Goal: Book appointment/travel/reservation

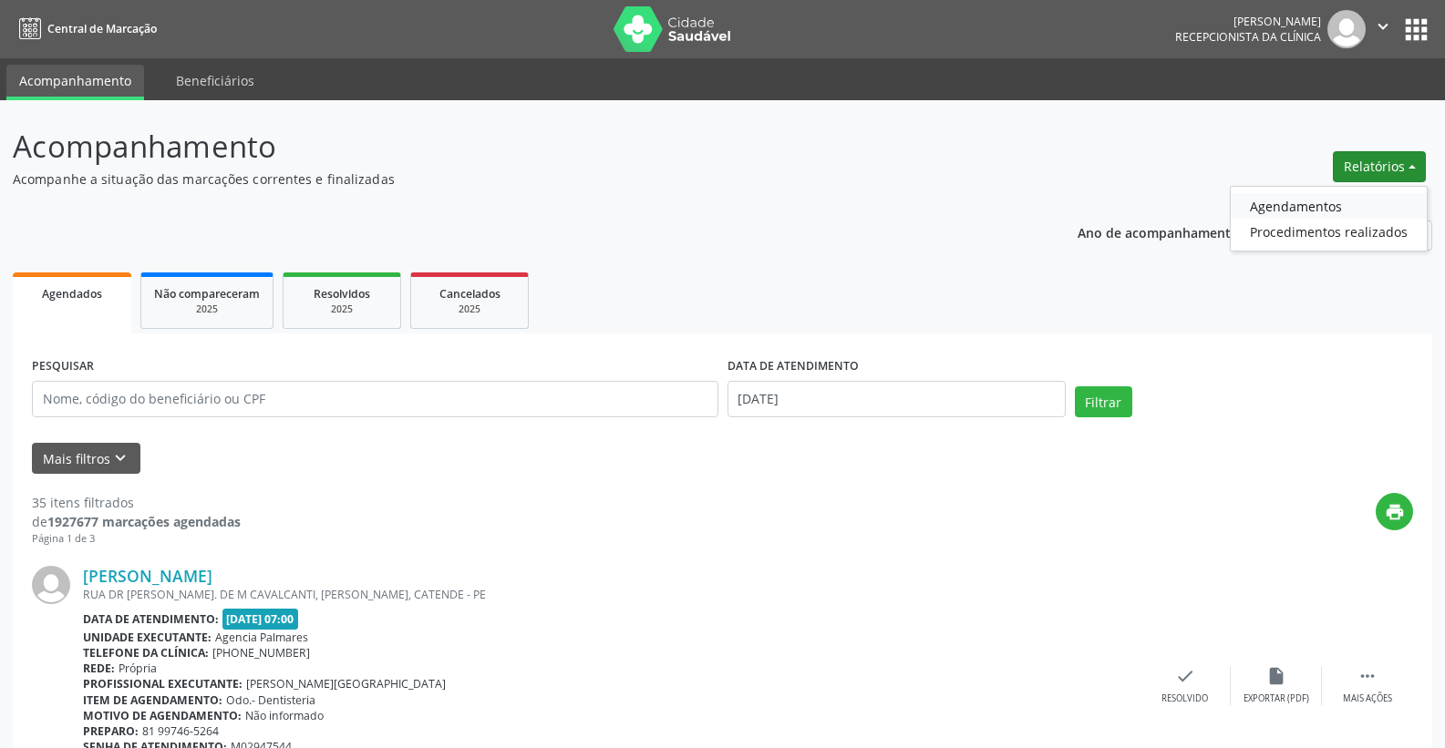
click at [1272, 206] on link "Agendamentos" at bounding box center [1328, 206] width 196 height 26
select select "8"
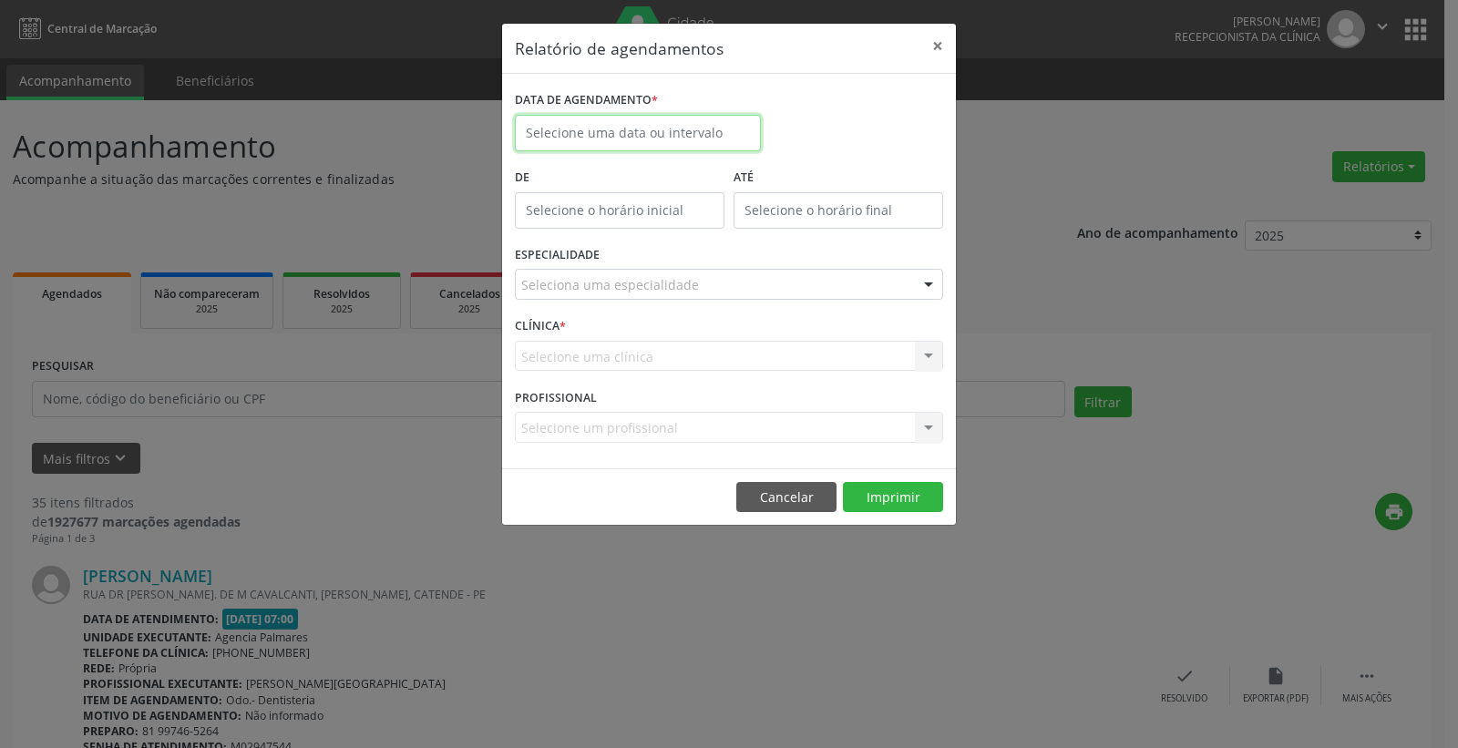
click at [663, 129] on input "text" at bounding box center [638, 133] width 246 height 36
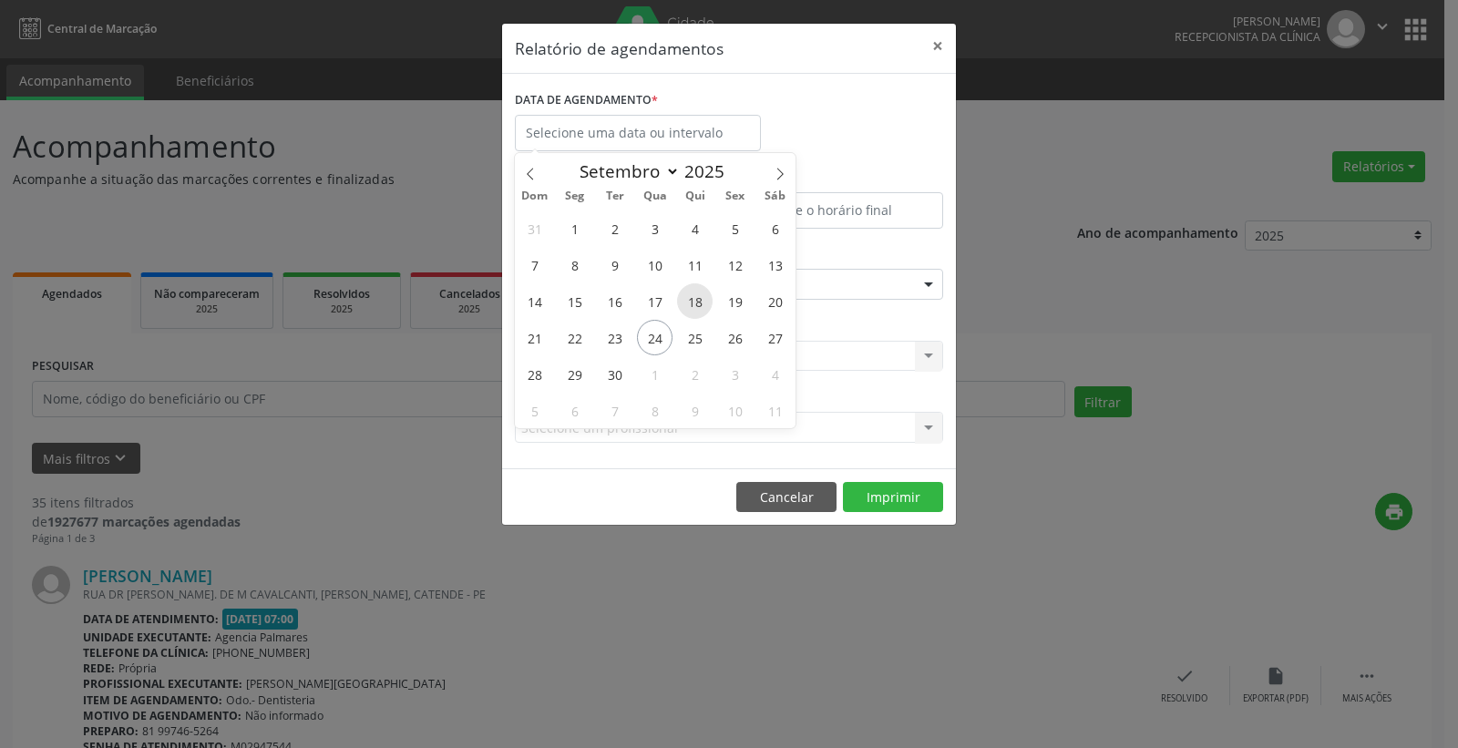
click at [701, 306] on span "18" at bounding box center [695, 301] width 36 height 36
type input "[DATE]"
click at [700, 305] on span "18" at bounding box center [695, 301] width 36 height 36
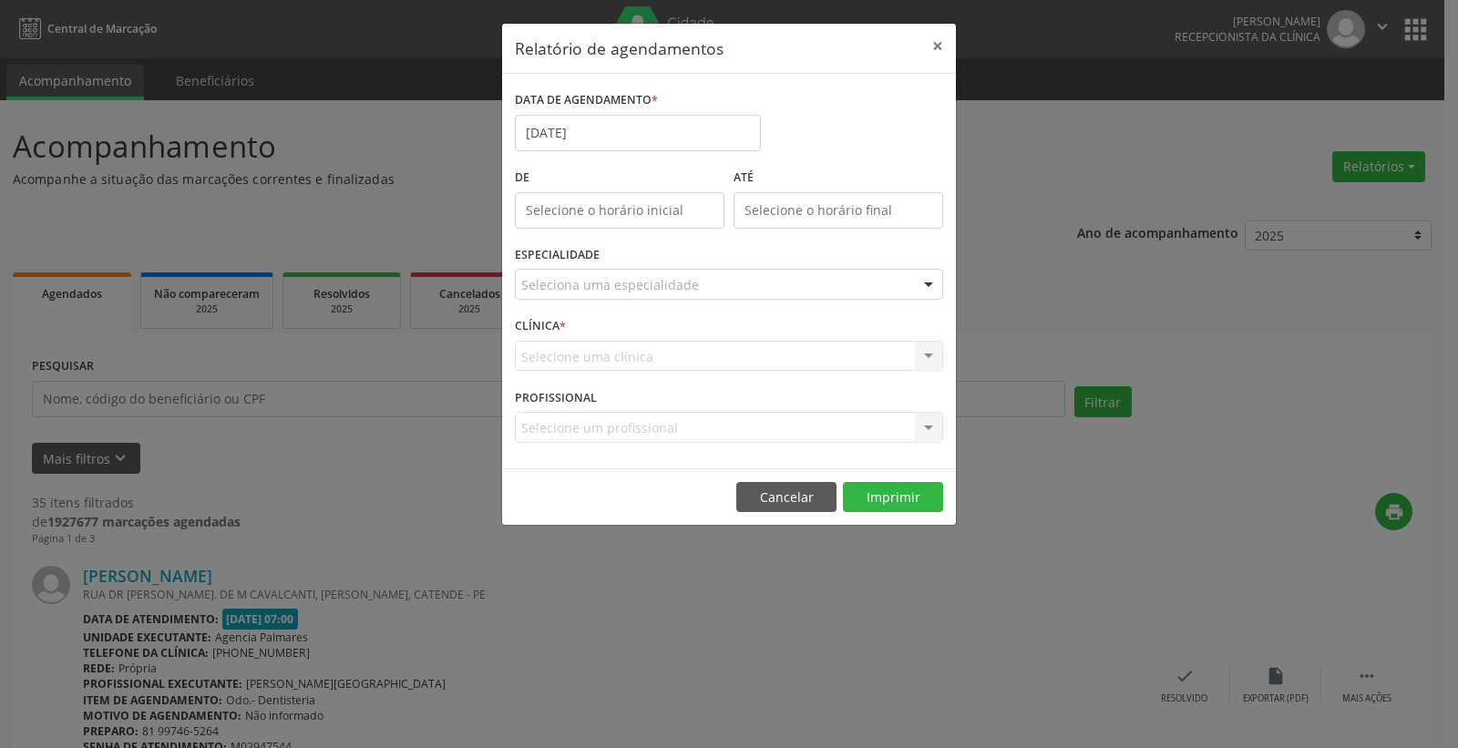
click at [700, 305] on div "ESPECIALIDADE Seleciona uma especialidade Todas as especialidades Alergologia A…" at bounding box center [728, 277] width 437 height 71
click at [928, 284] on div at bounding box center [928, 285] width 27 height 31
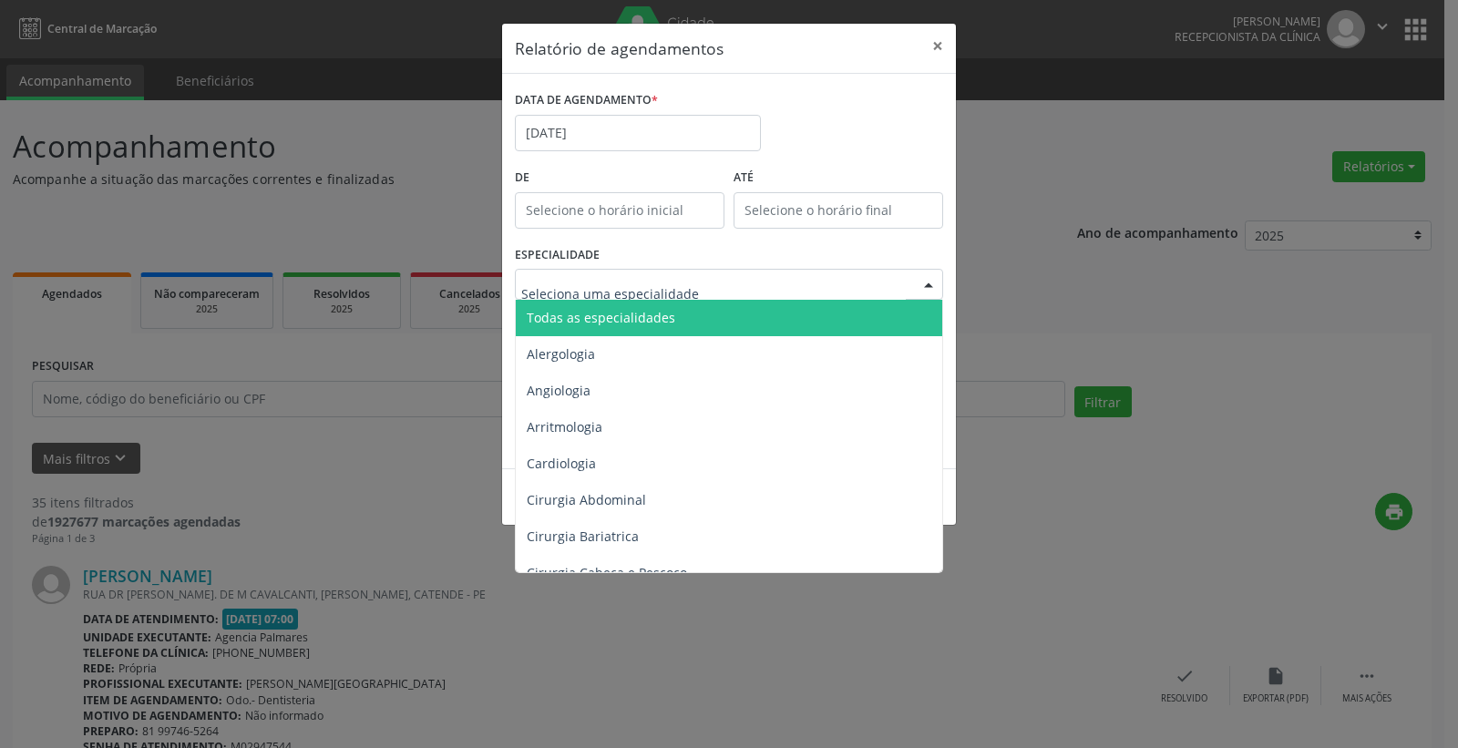
click at [588, 315] on span "Todas as especialidades" at bounding box center [601, 317] width 149 height 17
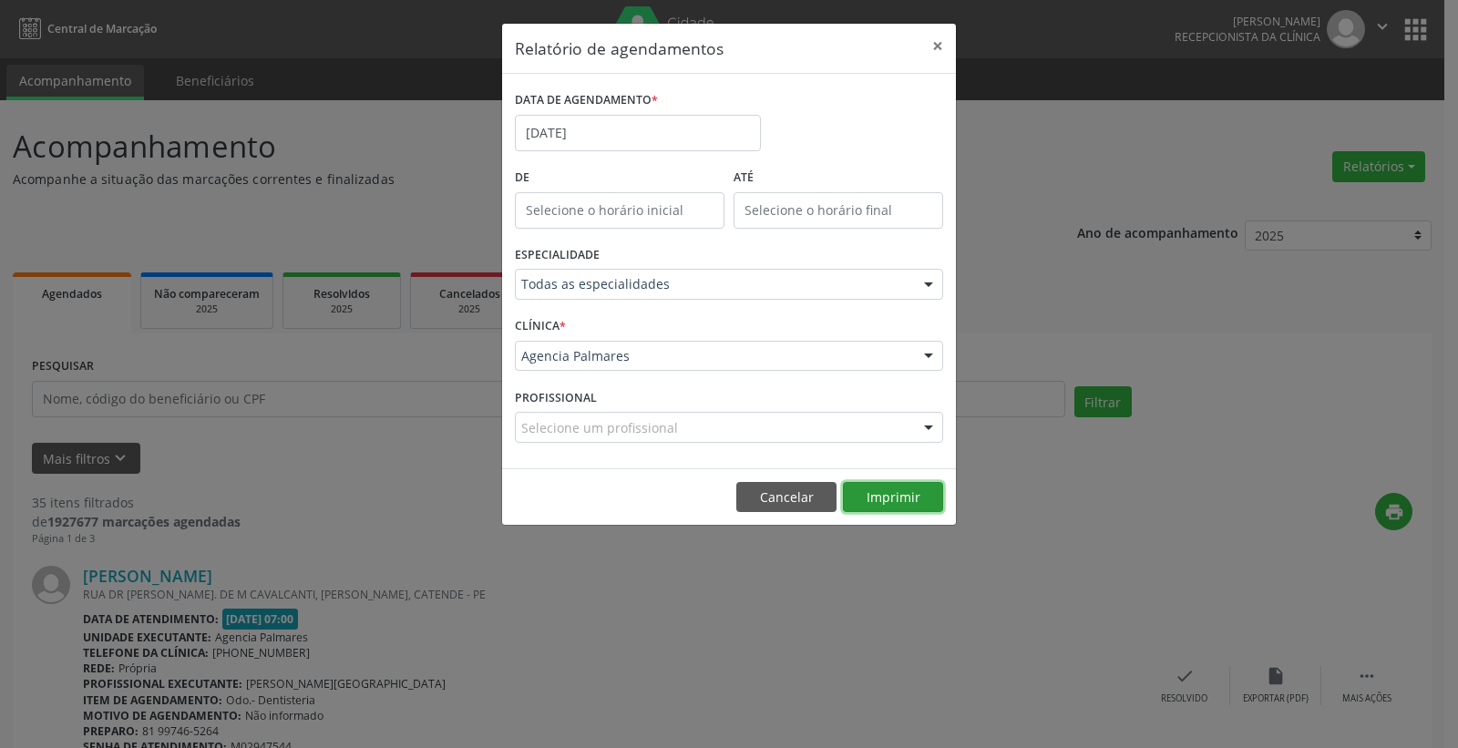
click at [890, 492] on button "Imprimir" at bounding box center [893, 497] width 100 height 31
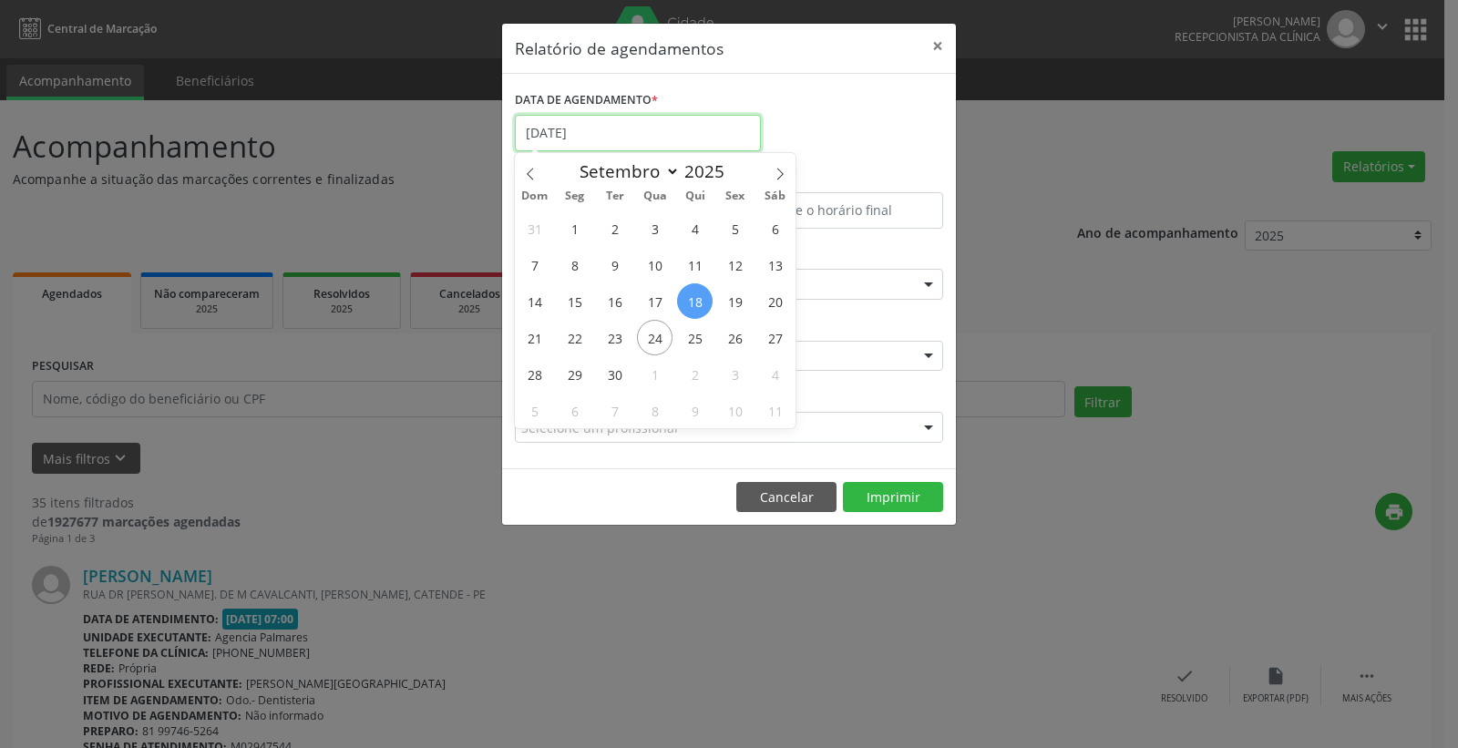
click at [643, 135] on input "[DATE]" at bounding box center [638, 133] width 246 height 36
click at [690, 341] on span "25" at bounding box center [695, 338] width 36 height 36
type input "[DATE]"
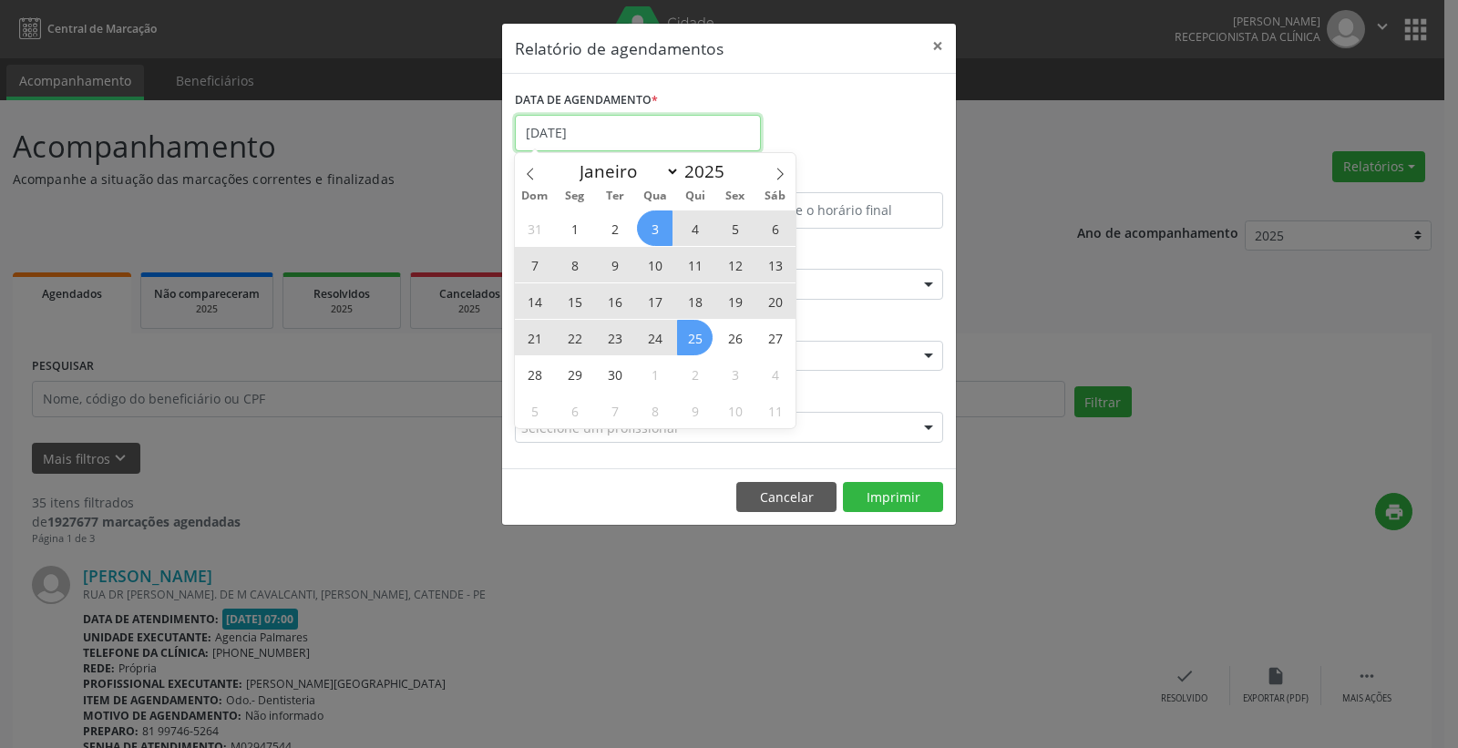
click at [642, 123] on input "[DATE]" at bounding box center [638, 133] width 246 height 36
click at [641, 123] on input "[DATE]" at bounding box center [638, 133] width 246 height 36
click at [641, 136] on input "[DATE]" at bounding box center [638, 133] width 246 height 36
click at [913, 149] on div "DATA DE AGENDAMENTO *" at bounding box center [728, 125] width 437 height 77
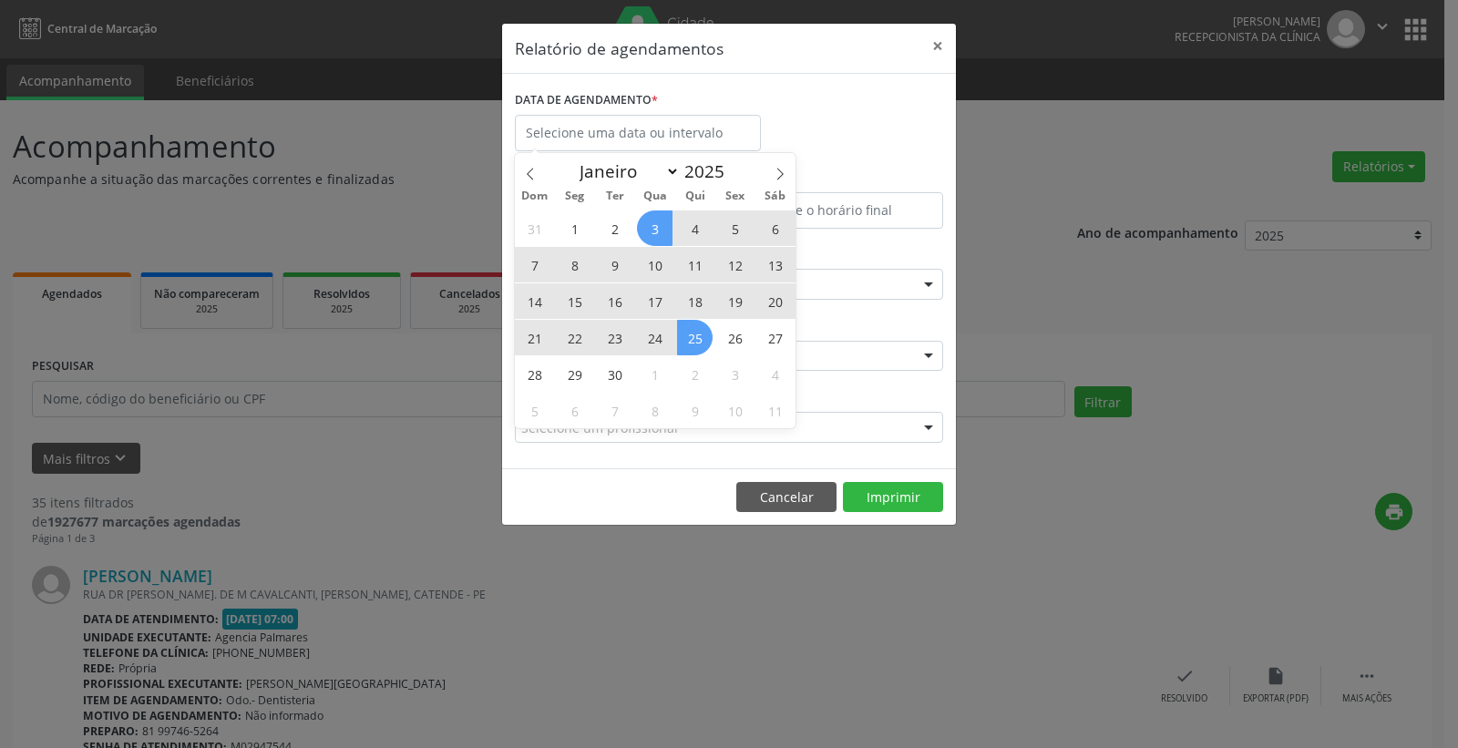
select select "8"
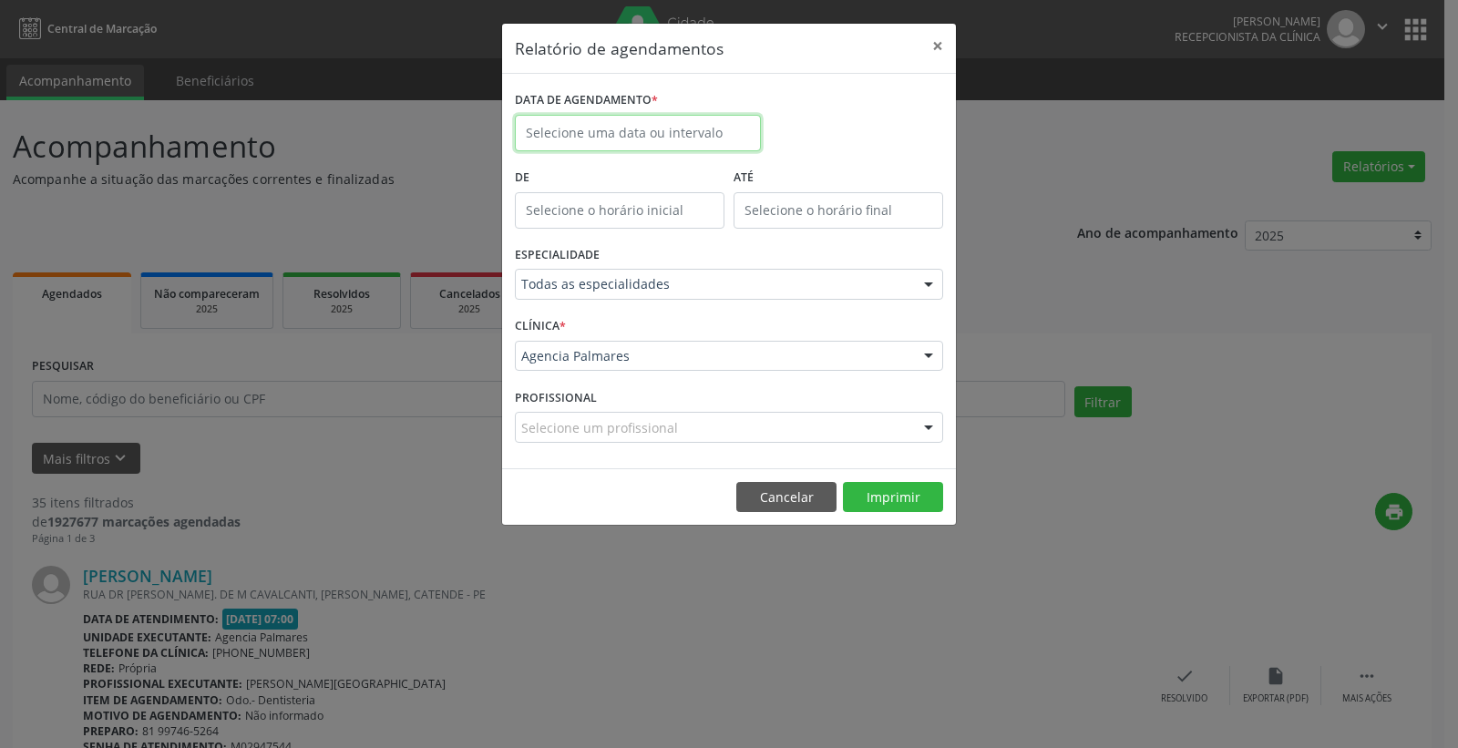
click at [632, 129] on input "text" at bounding box center [638, 133] width 246 height 36
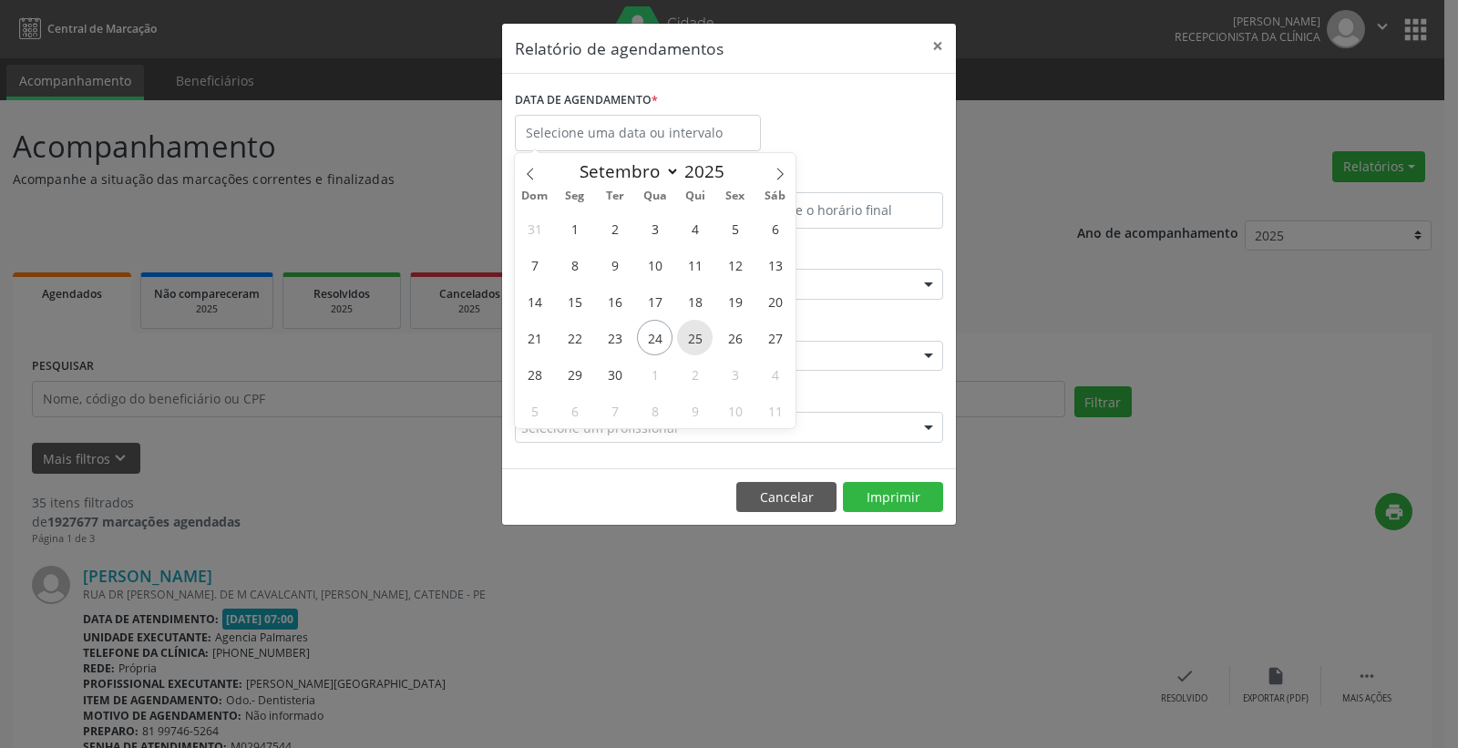
click at [689, 340] on span "25" at bounding box center [695, 338] width 36 height 36
type input "[DATE]"
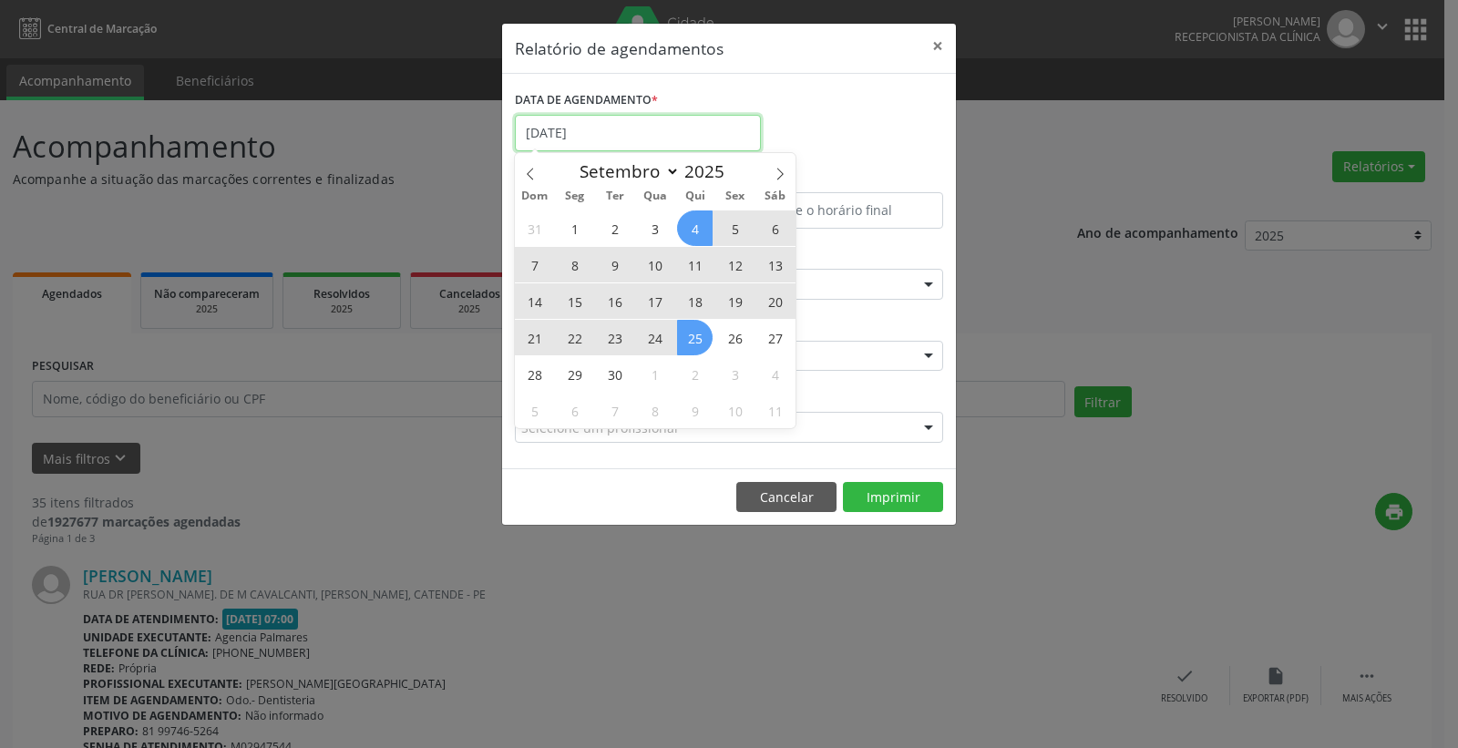
click at [679, 139] on input "[DATE]" at bounding box center [638, 133] width 246 height 36
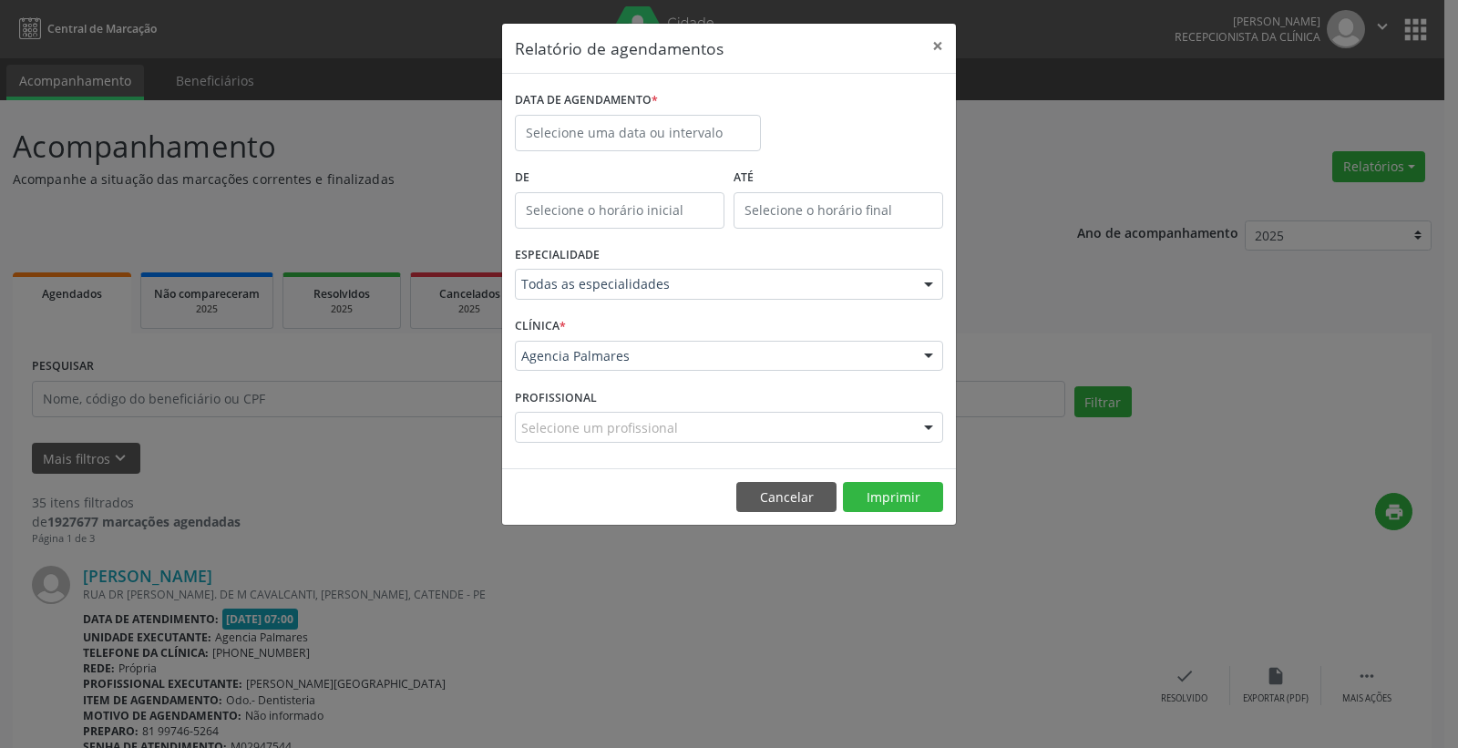
click at [817, 129] on div "DATA DE AGENDAMENTO *" at bounding box center [728, 125] width 437 height 77
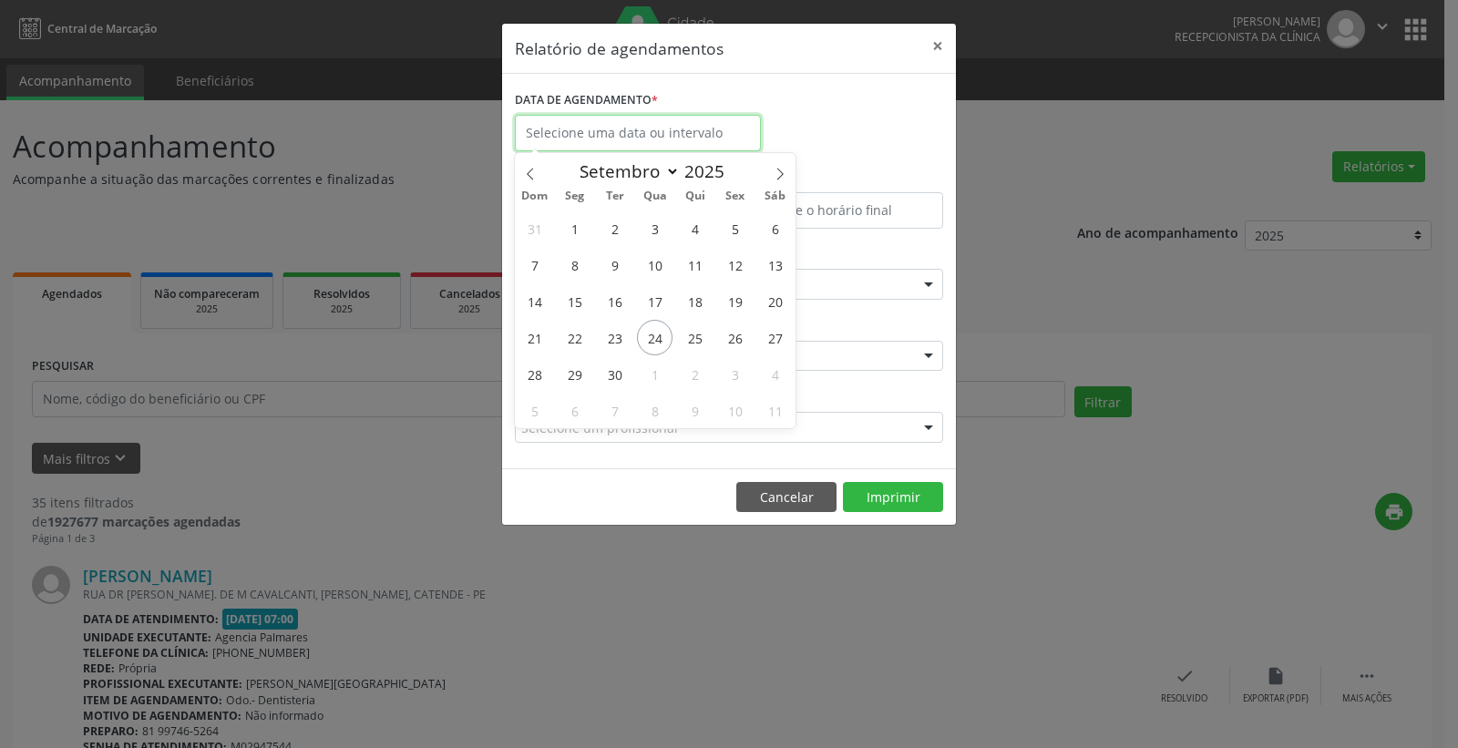
click at [657, 139] on input "text" at bounding box center [638, 133] width 246 height 36
click at [694, 343] on span "25" at bounding box center [695, 338] width 36 height 36
type input "[DATE]"
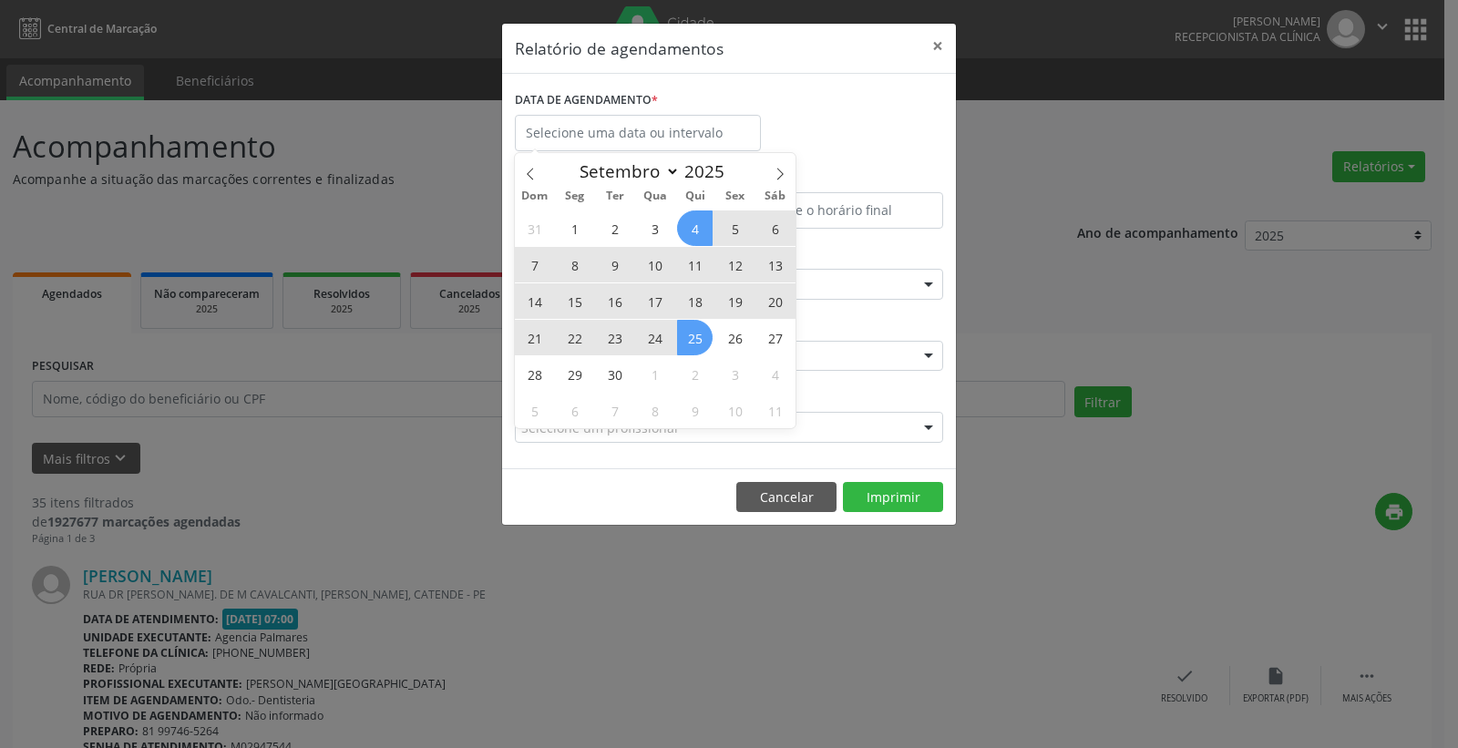
click at [894, 132] on div "DATA DE AGENDAMENTO *" at bounding box center [728, 125] width 437 height 77
select select "8"
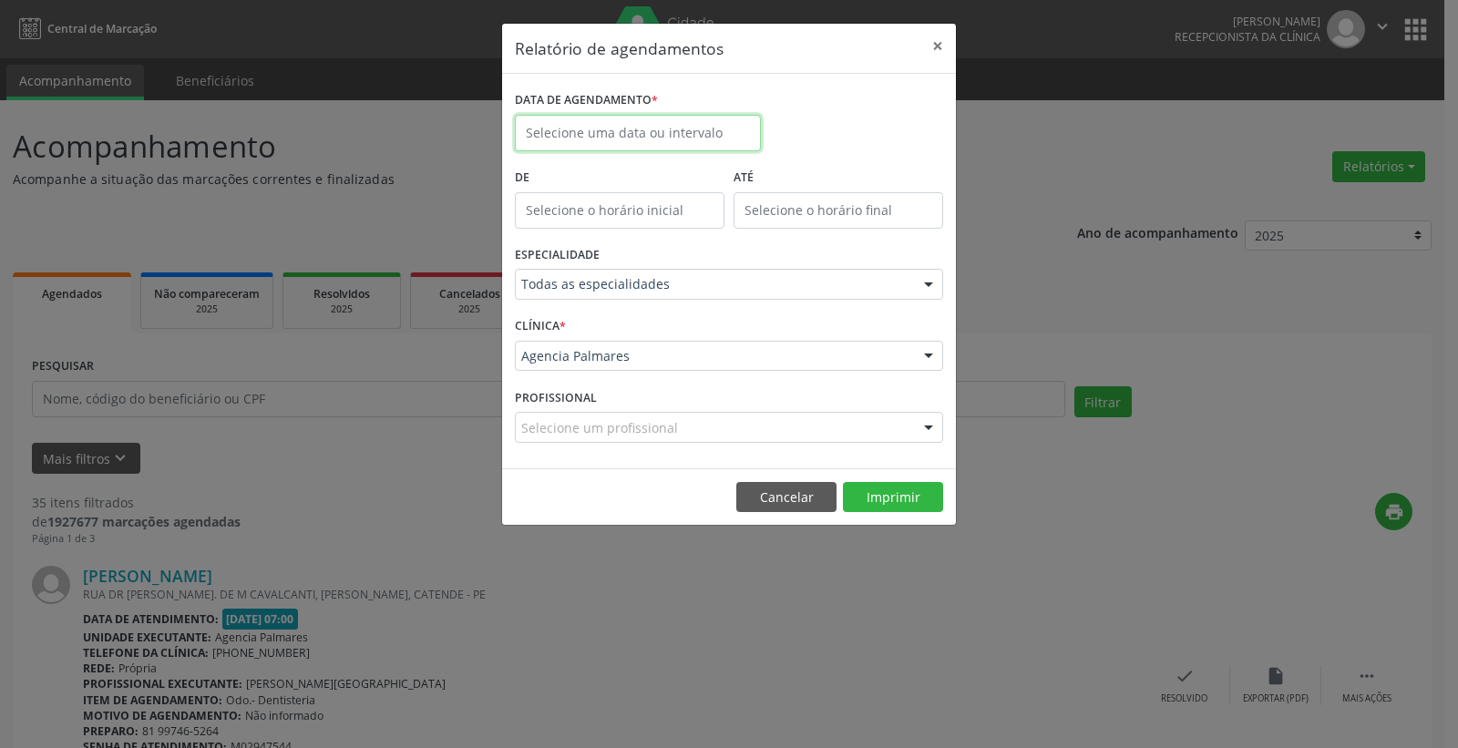
click at [624, 133] on input "text" at bounding box center [638, 133] width 246 height 36
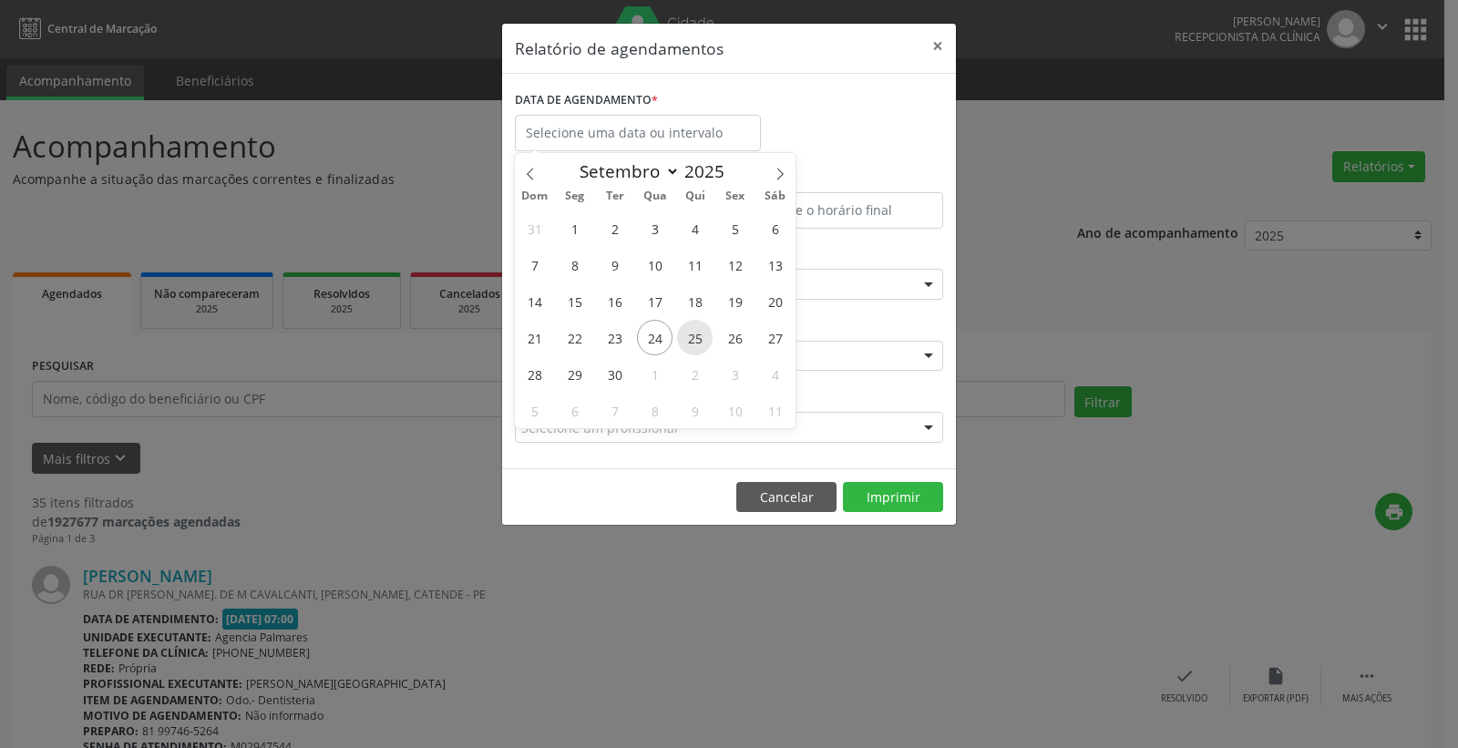
click at [701, 344] on span "25" at bounding box center [695, 338] width 36 height 36
type input "[DATE]"
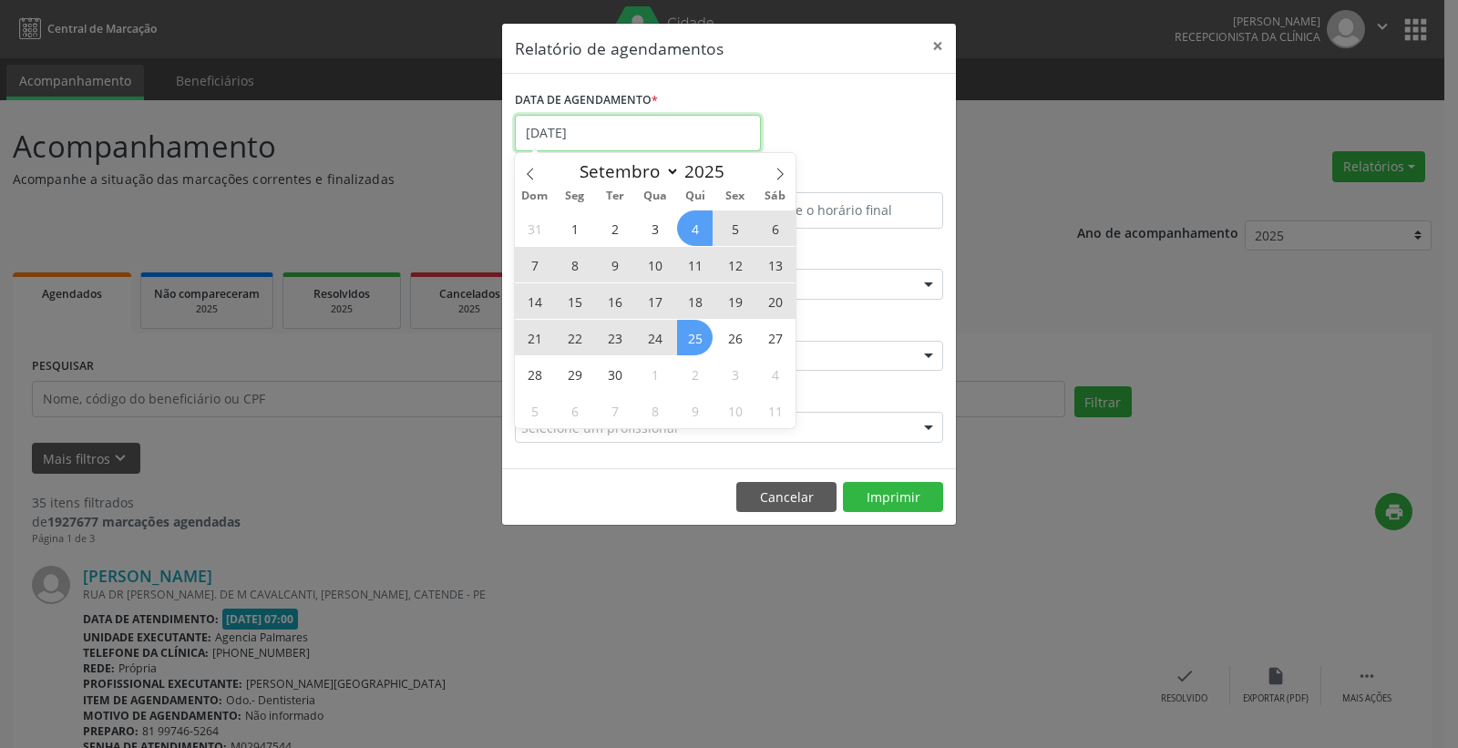
click at [654, 137] on input "[DATE]" at bounding box center [638, 133] width 246 height 36
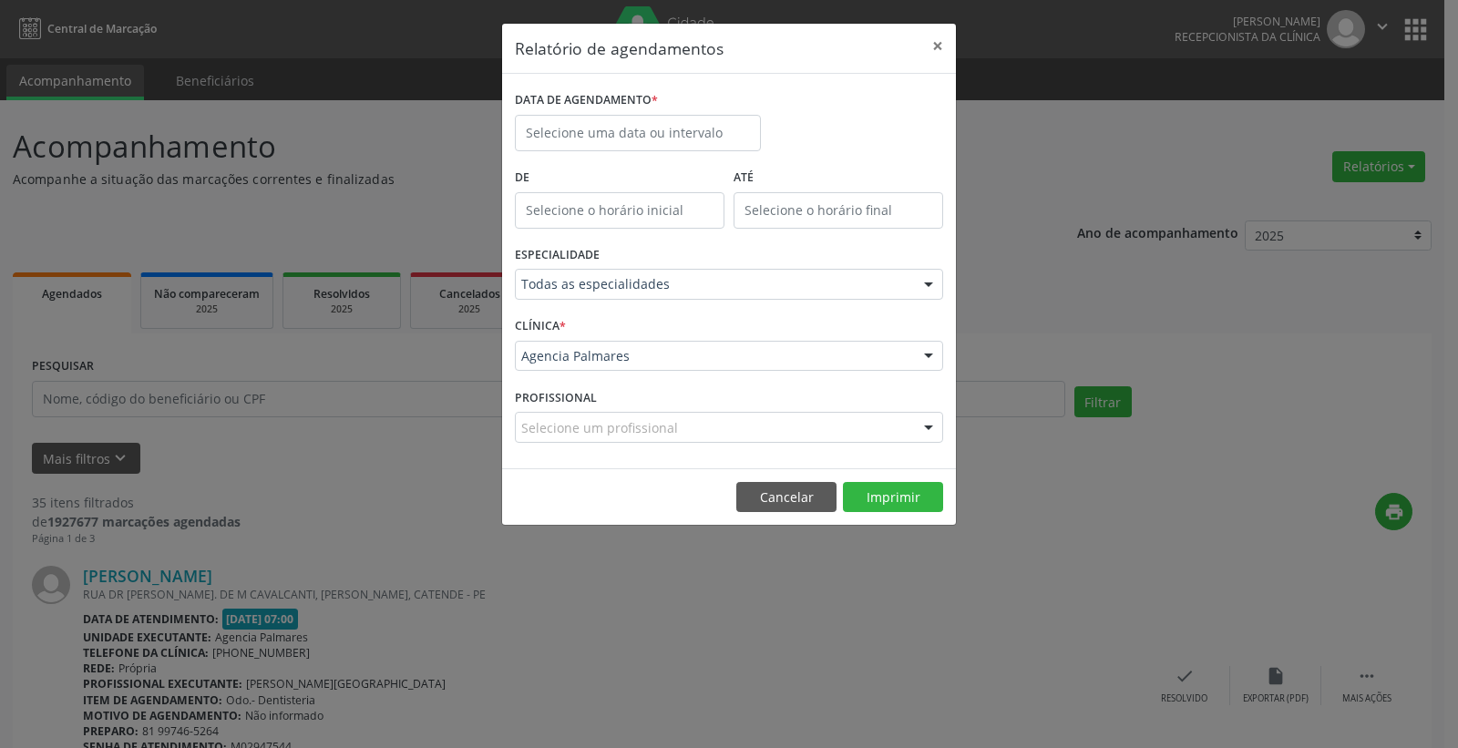
click at [864, 108] on div "DATA DE AGENDAMENTO *" at bounding box center [728, 125] width 437 height 77
click at [562, 171] on label "De" at bounding box center [620, 178] width 210 height 28
click at [636, 132] on input "text" at bounding box center [638, 133] width 246 height 36
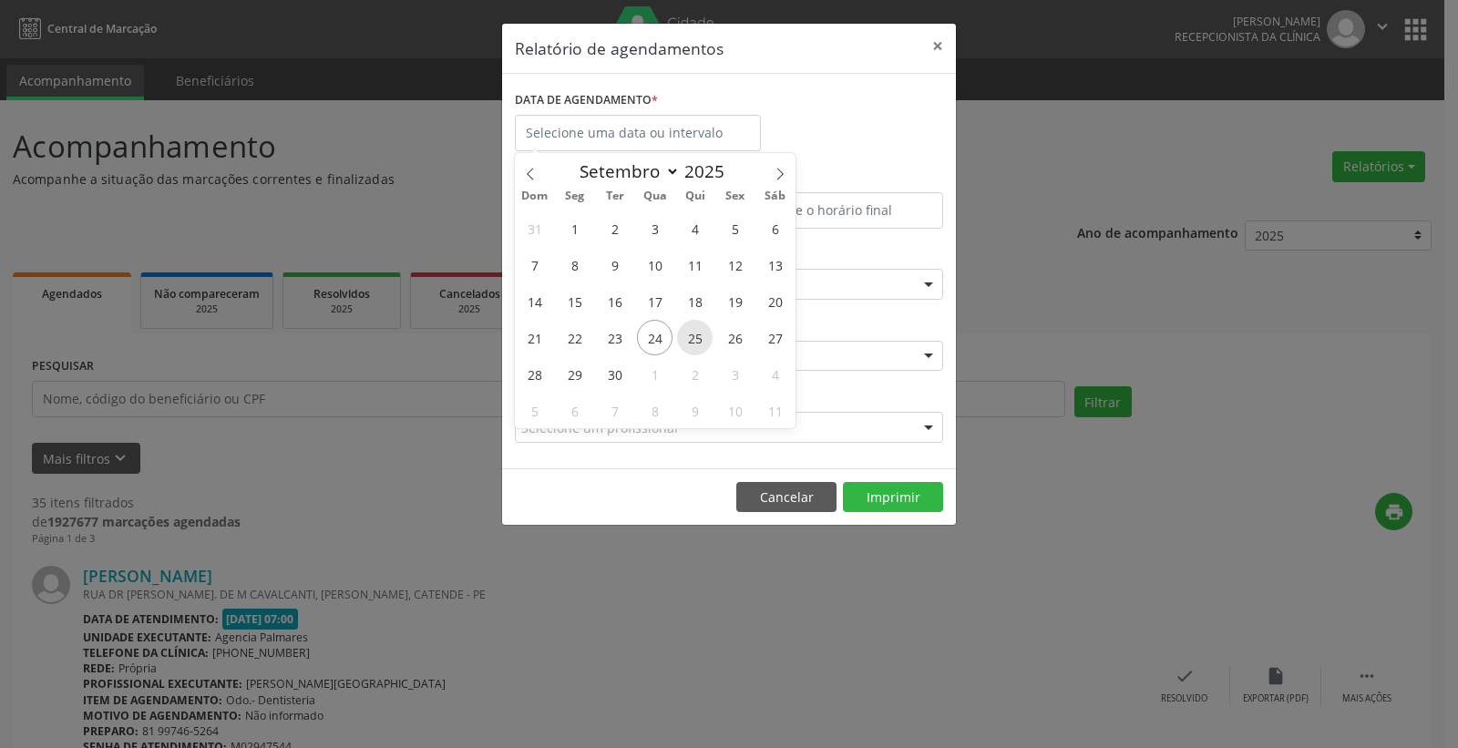
click at [691, 334] on span "25" at bounding box center [695, 338] width 36 height 36
type input "[DATE]"
click at [689, 334] on span "25" at bounding box center [695, 338] width 36 height 36
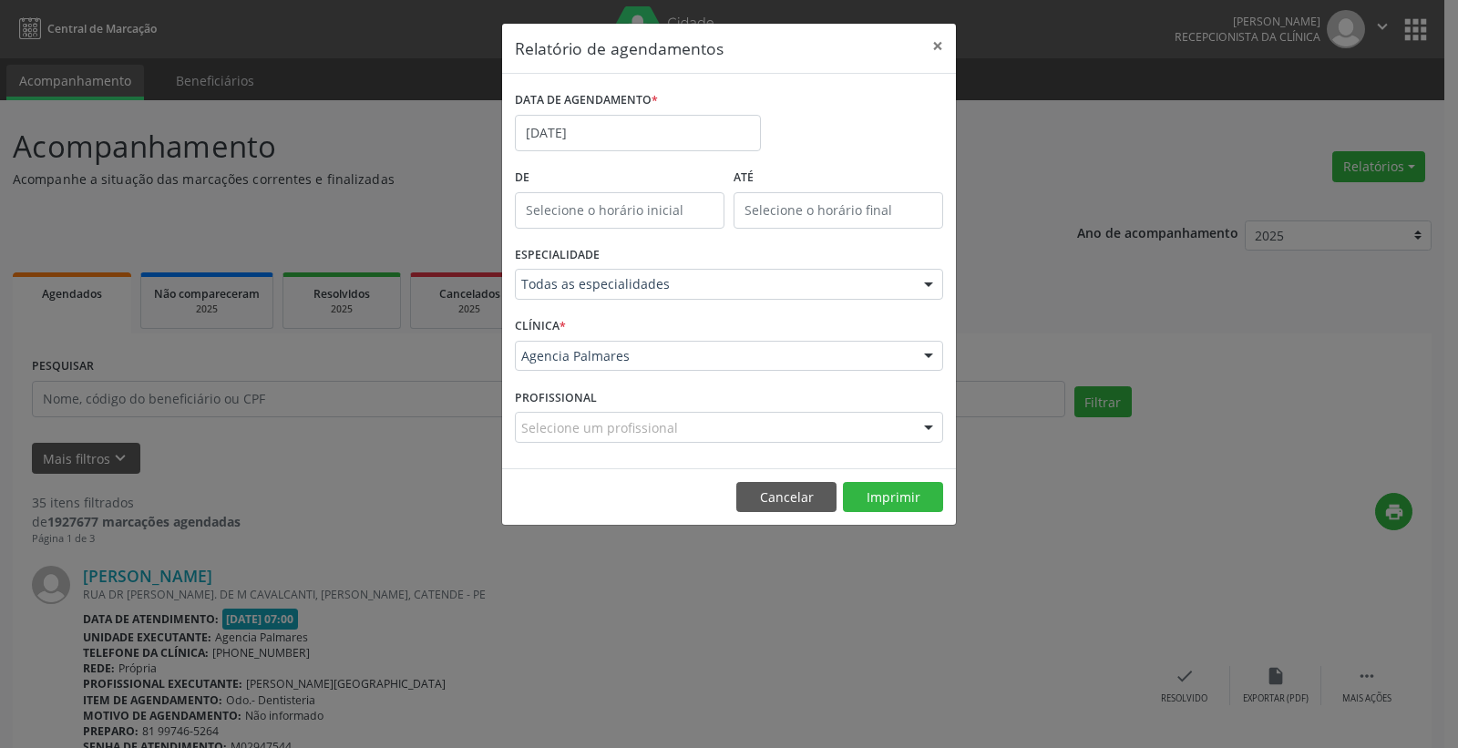
click at [689, 334] on div "CLÍNICA * Agencia Palmares Agencia Palmares Nenhum resultado encontrado para: "…" at bounding box center [728, 348] width 437 height 71
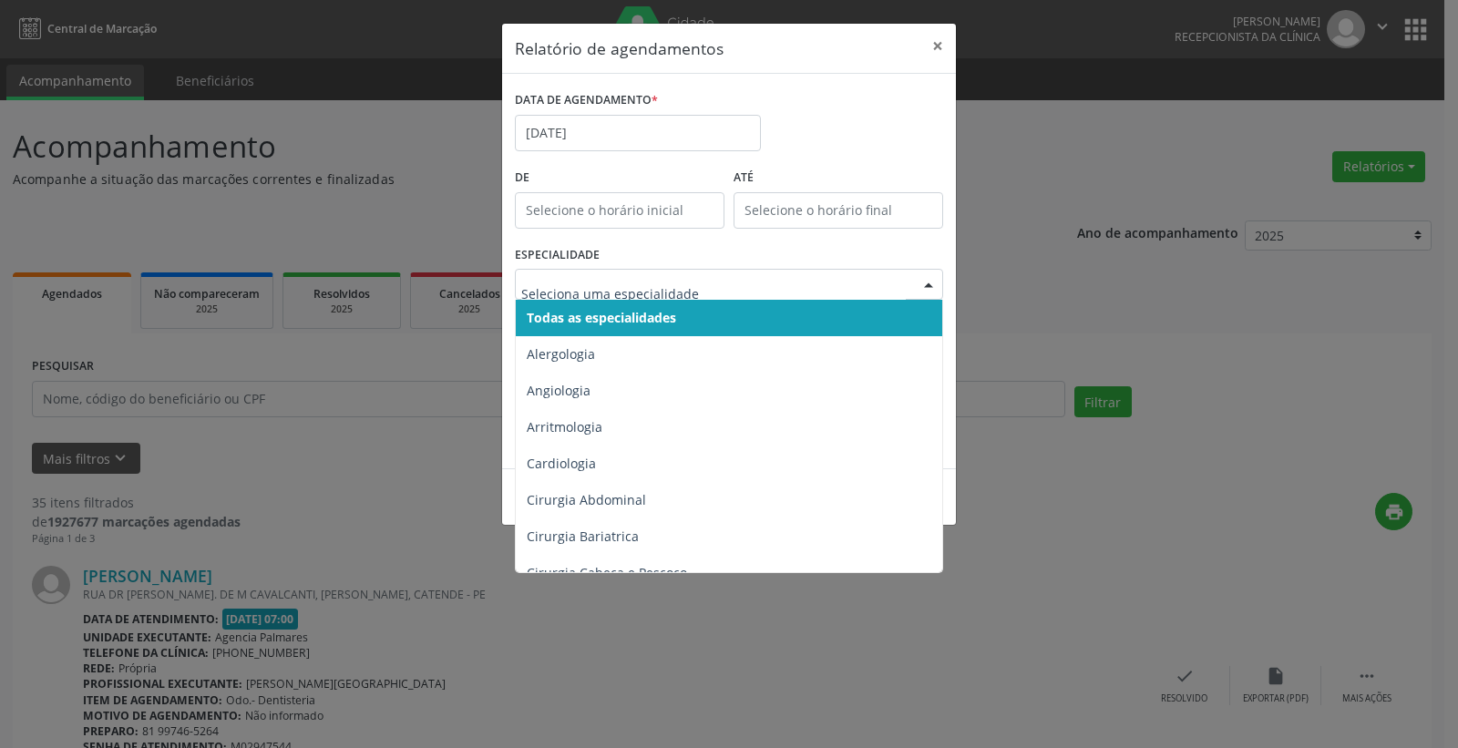
click at [927, 282] on div at bounding box center [928, 285] width 27 height 31
click at [914, 317] on span "Todas as especialidades" at bounding box center [730, 318] width 429 height 36
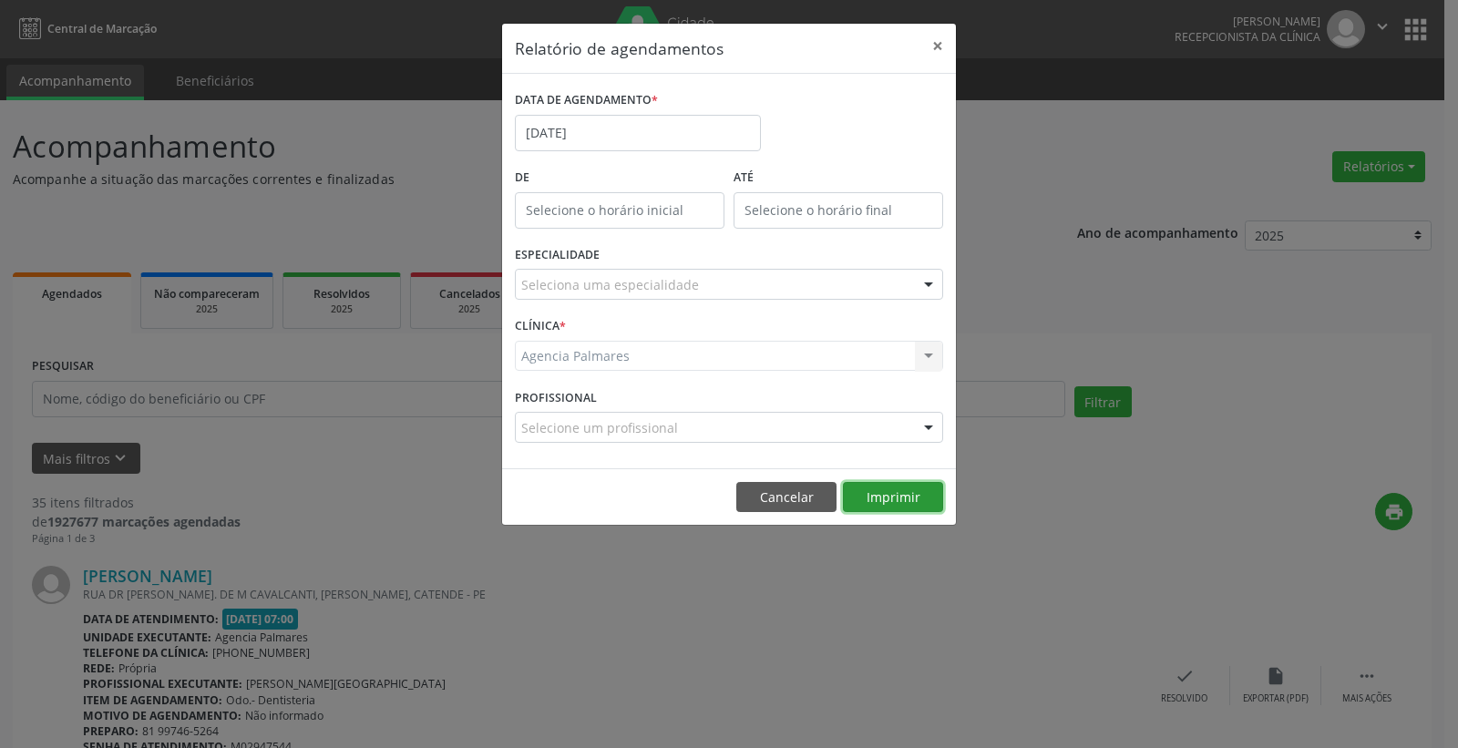
click at [893, 501] on button "Imprimir" at bounding box center [893, 497] width 100 height 31
click at [935, 44] on button "×" at bounding box center [938, 46] width 36 height 45
